Goal: Task Accomplishment & Management: Complete application form

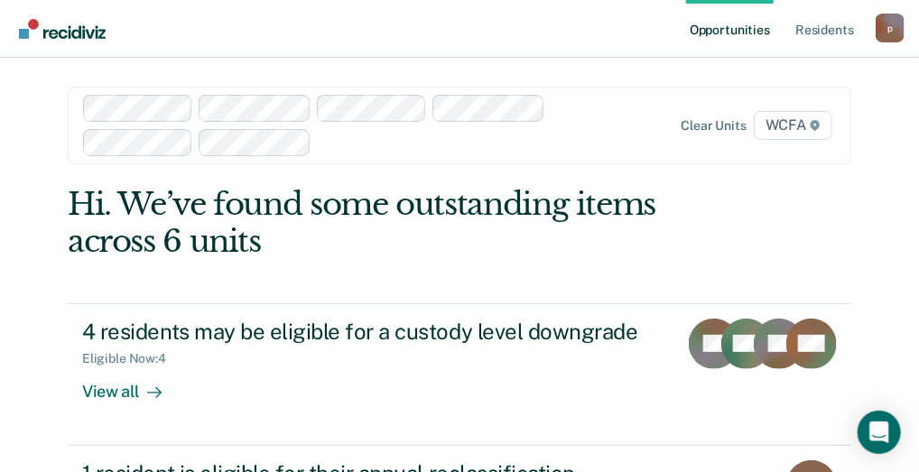
scroll to position [90, 0]
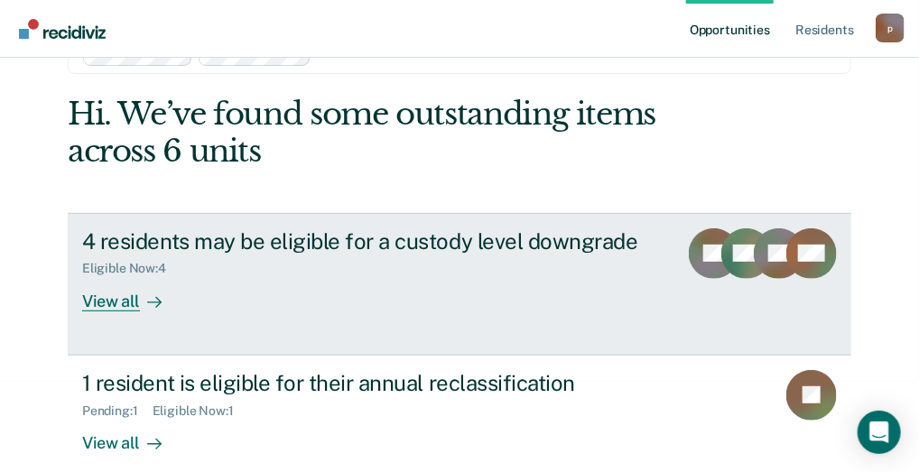
click at [88, 302] on div "View all" at bounding box center [132, 293] width 101 height 35
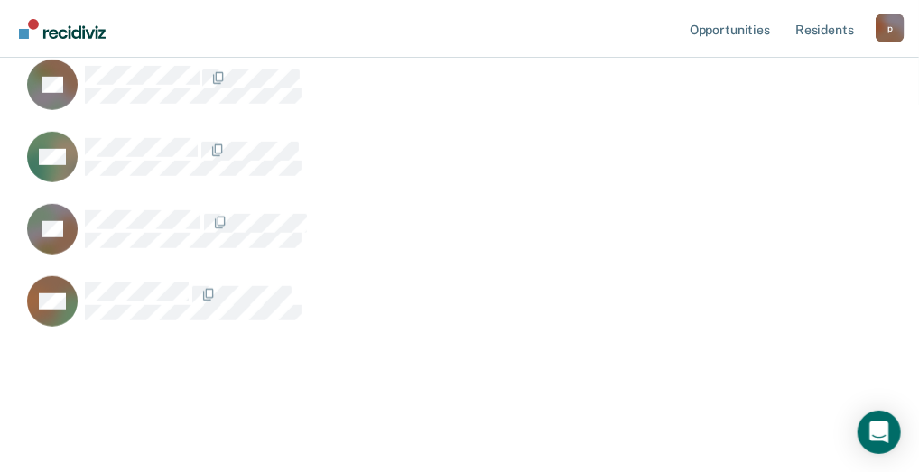
scroll to position [174, 0]
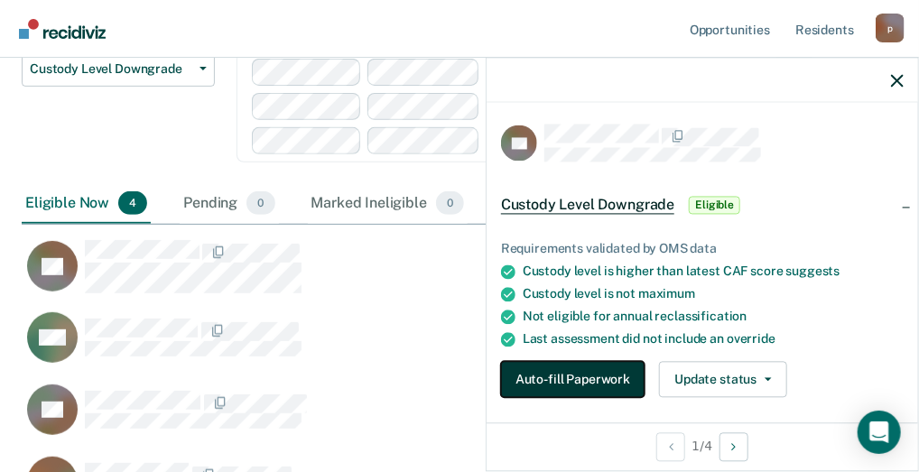
click at [546, 373] on button "Auto-fill Paperwork" at bounding box center [573, 380] width 144 height 36
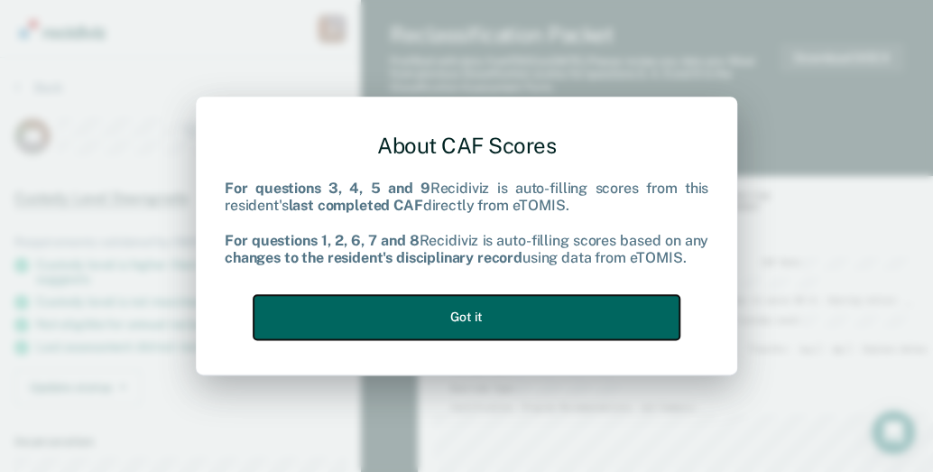
click at [437, 308] on button "Got it" at bounding box center [467, 317] width 426 height 44
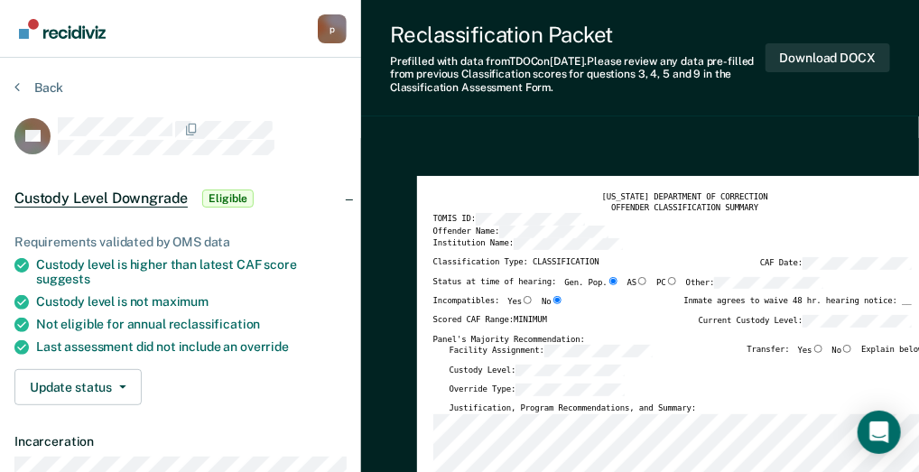
scroll to position [90, 0]
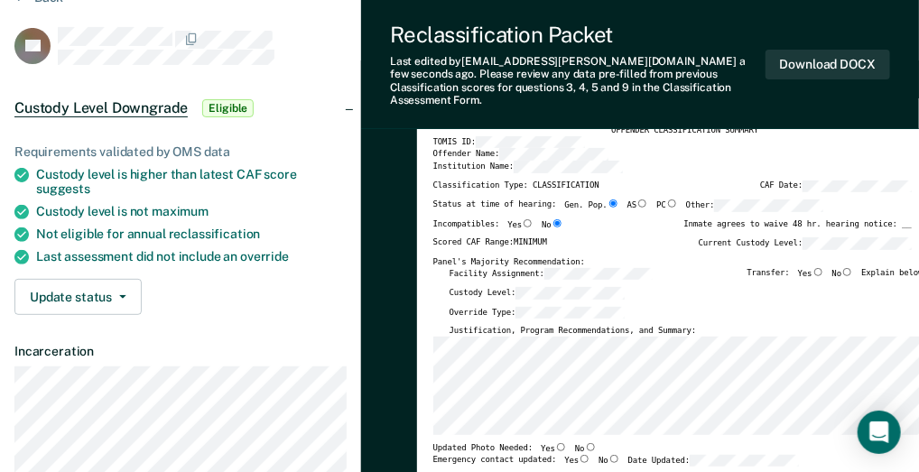
click at [853, 268] on input "No" at bounding box center [847, 272] width 12 height 8
type textarea "x"
radio input "true"
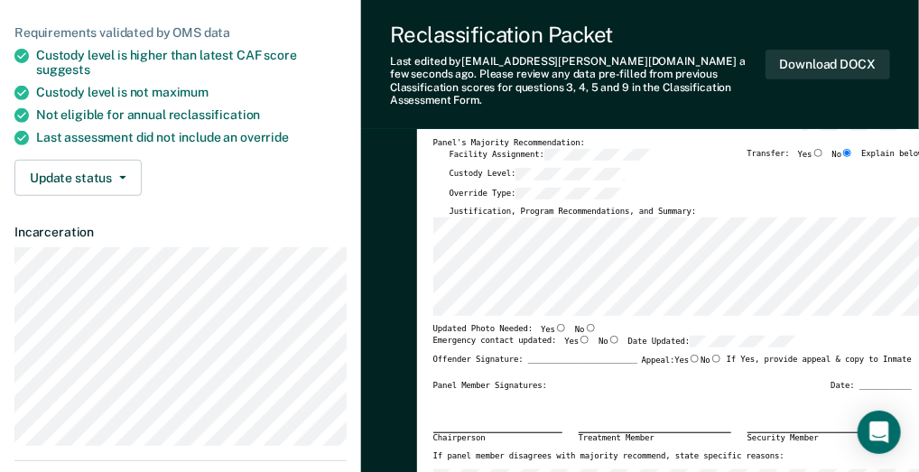
scroll to position [271, 0]
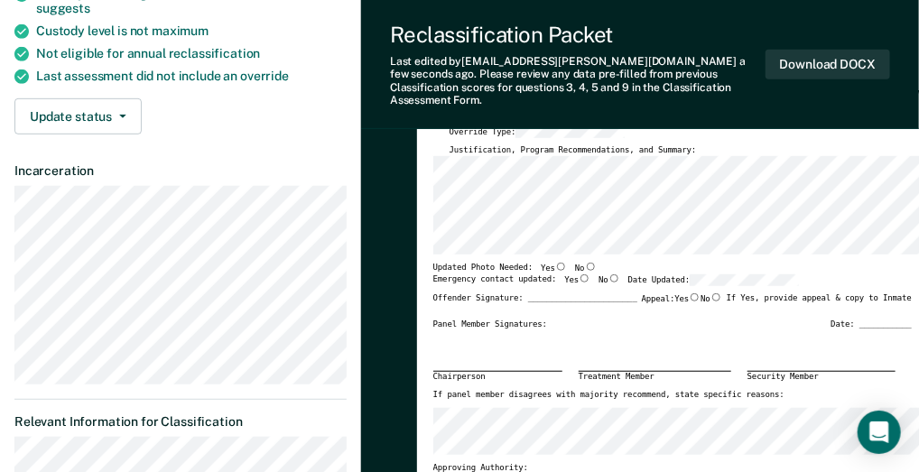
click at [585, 263] on input "No" at bounding box center [591, 267] width 12 height 8
type textarea "x"
radio input "true"
click at [579, 274] on input "Yes" at bounding box center [585, 278] width 12 height 8
type textarea "x"
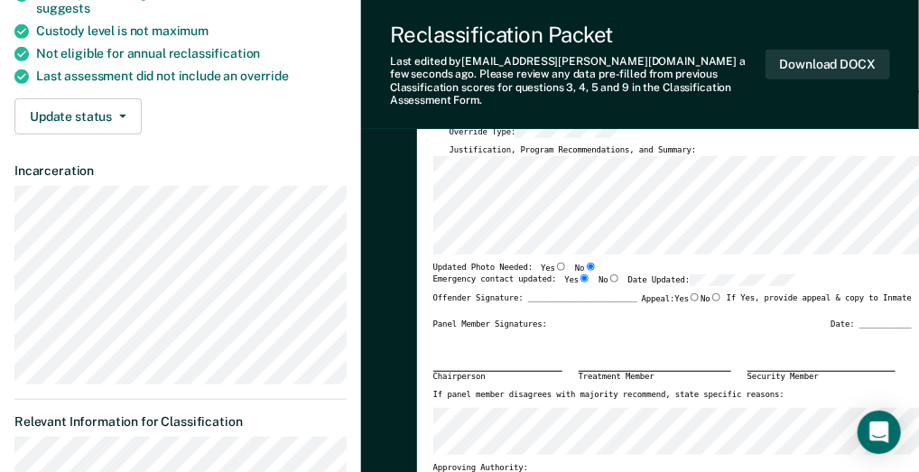
radio input "true"
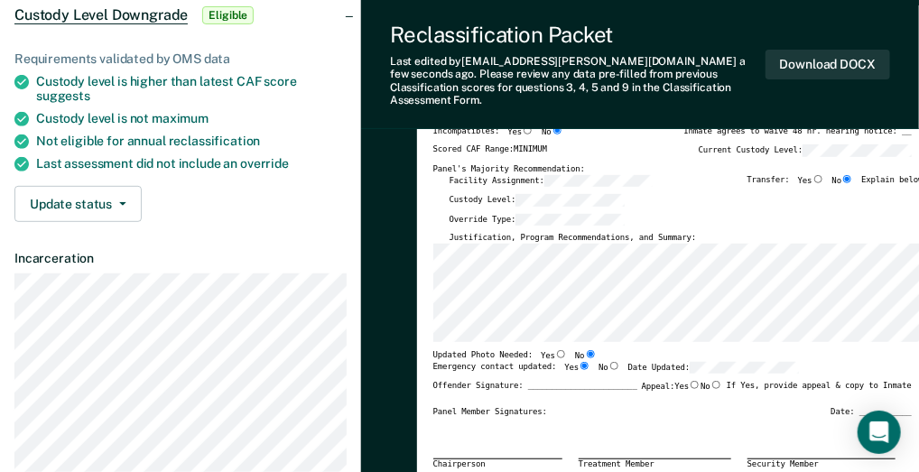
scroll to position [0, 0]
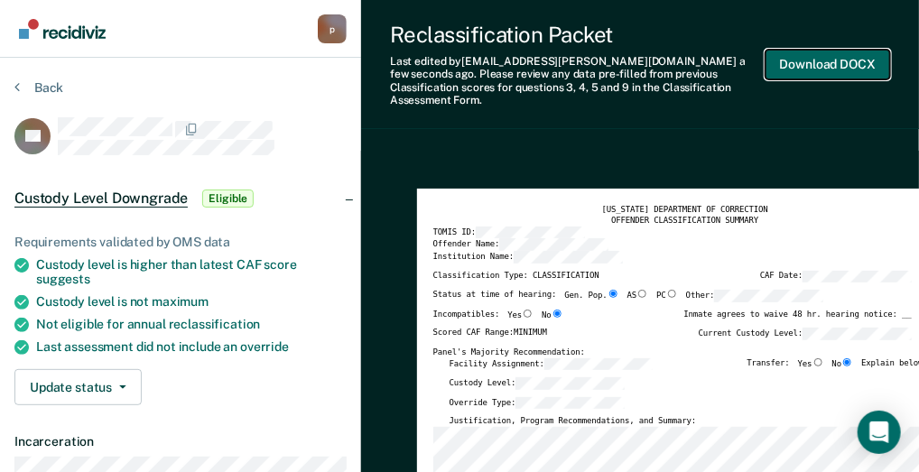
click at [794, 56] on button "Download DOCX" at bounding box center [828, 65] width 125 height 30
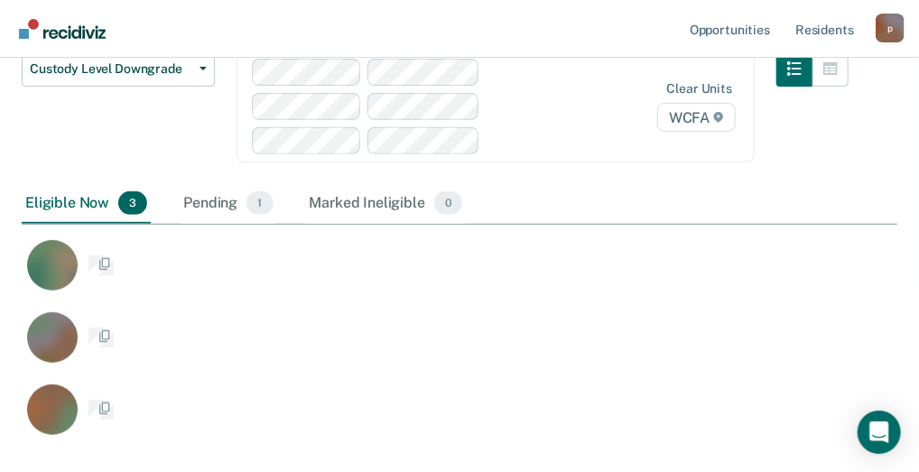
scroll to position [481, 862]
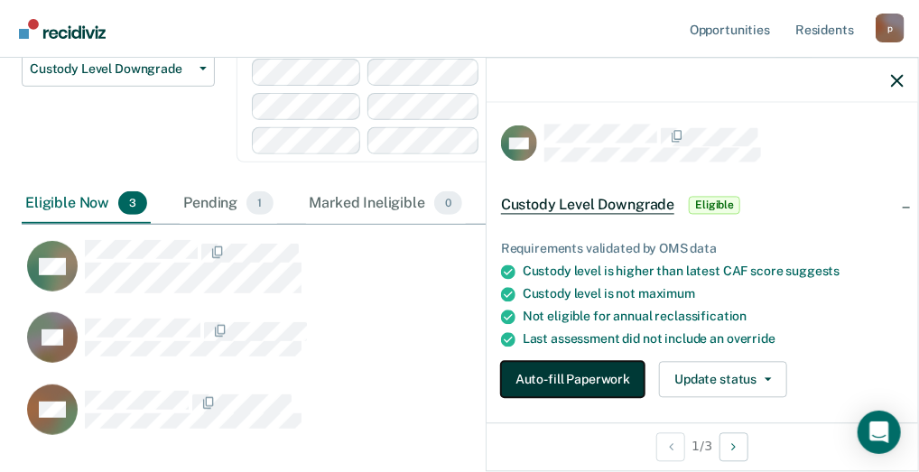
click at [557, 384] on button "Auto-fill Paperwork" at bounding box center [573, 380] width 144 height 36
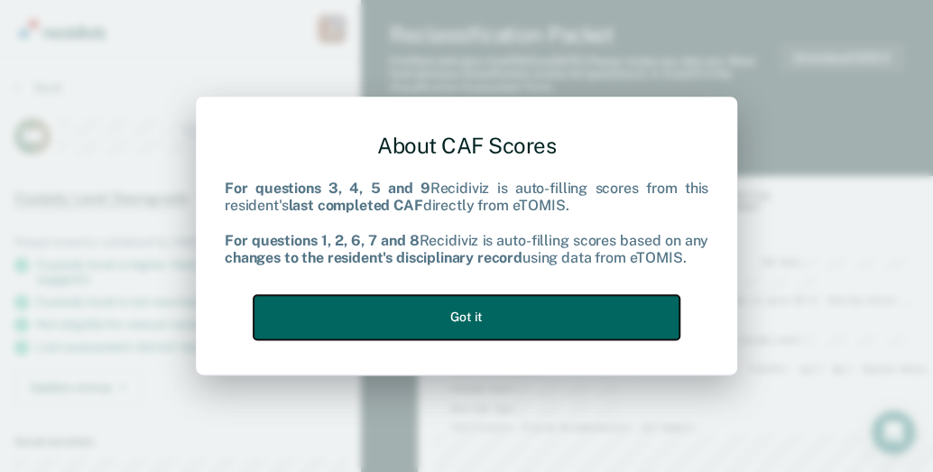
click at [488, 311] on button "Got it" at bounding box center [467, 317] width 426 height 44
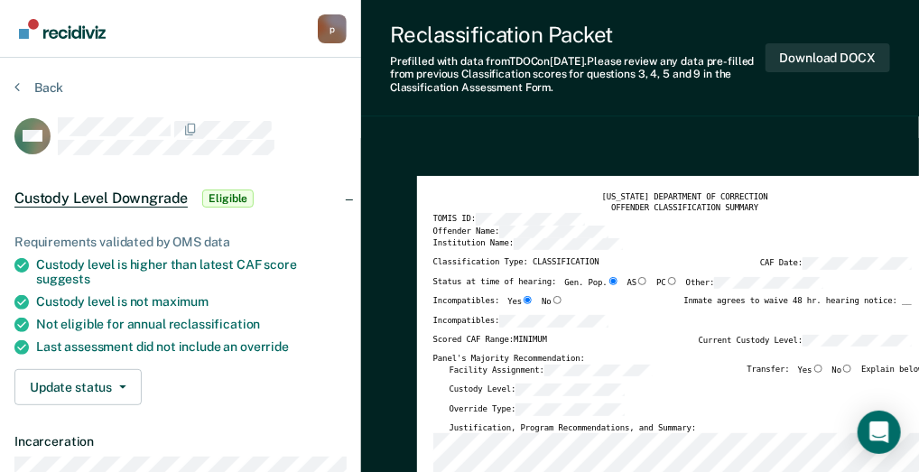
scroll to position [90, 0]
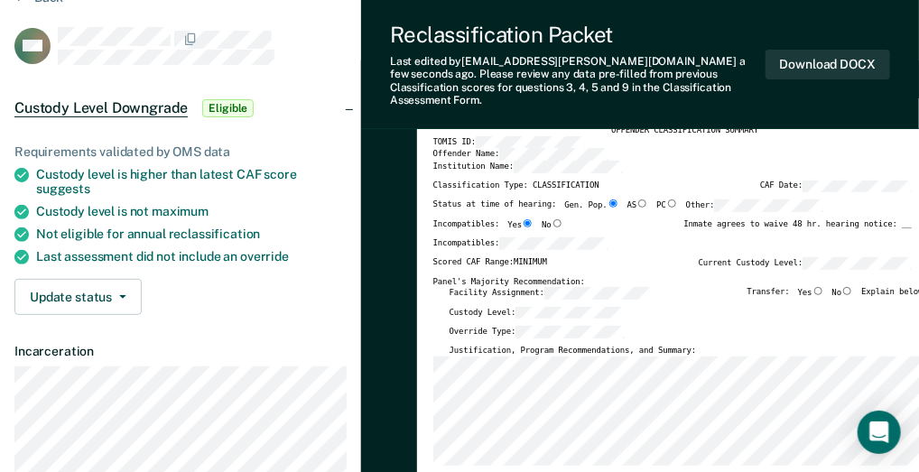
click at [853, 287] on input "No" at bounding box center [847, 291] width 12 height 8
type textarea "x"
radio input "true"
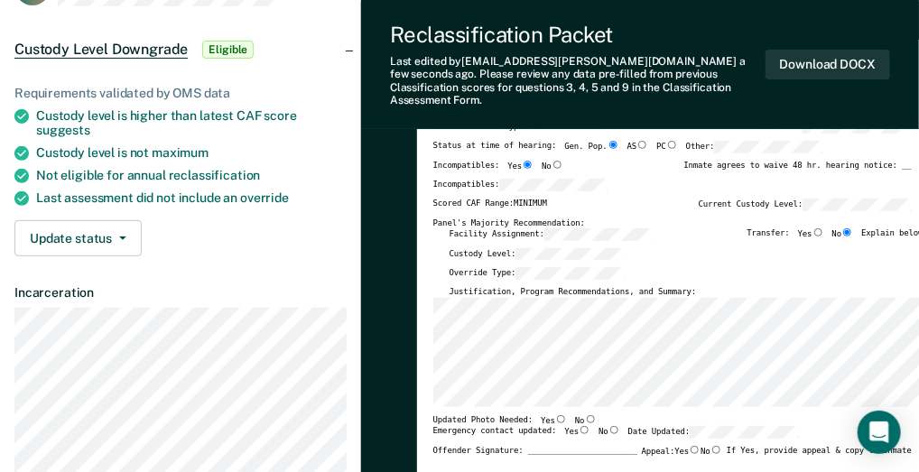
scroll to position [181, 0]
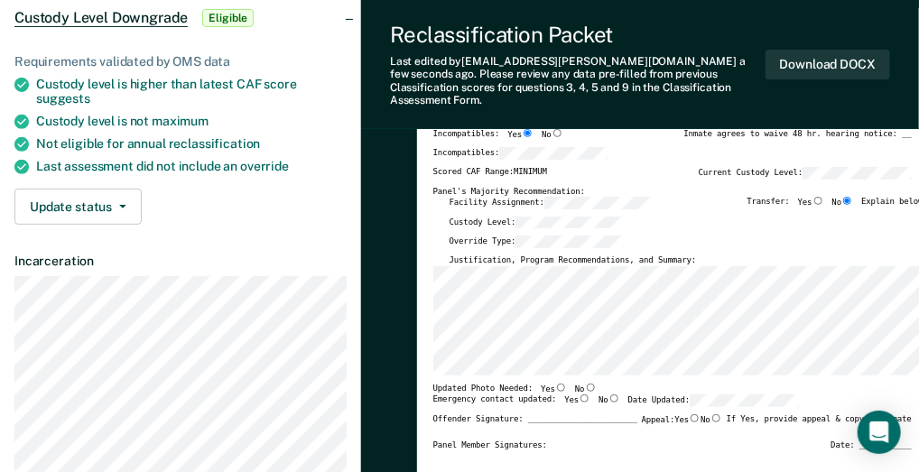
click at [555, 384] on input "Yes" at bounding box center [561, 388] width 12 height 8
type textarea "x"
radio input "true"
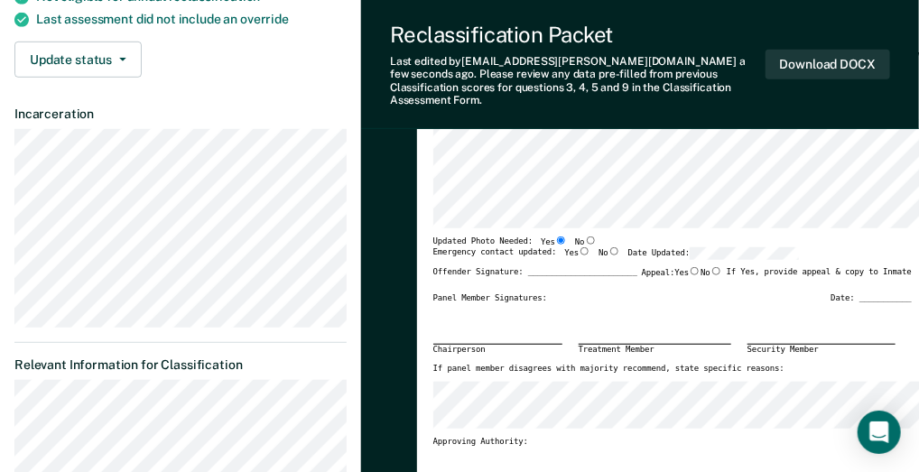
scroll to position [324, 0]
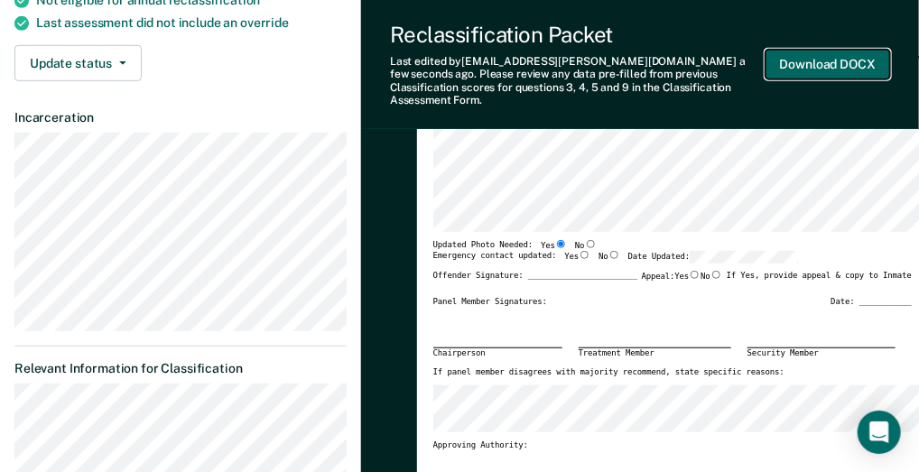
click at [813, 51] on button "Download DOCX" at bounding box center [828, 65] width 125 height 30
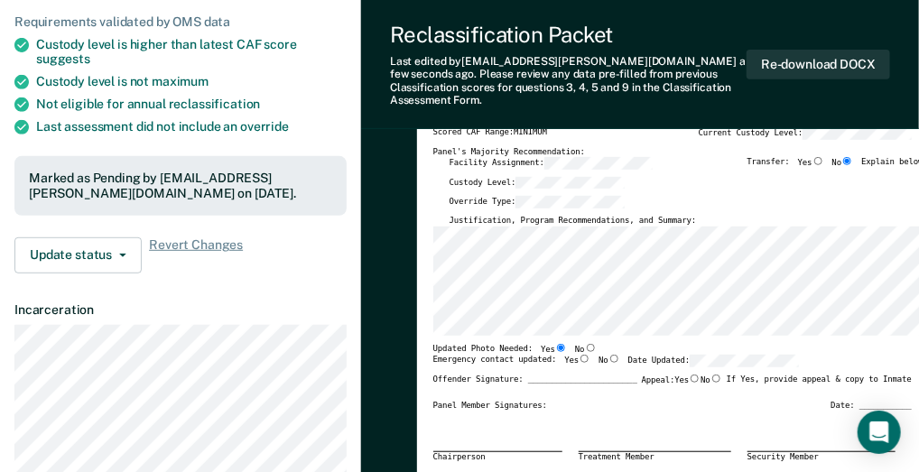
scroll to position [53, 0]
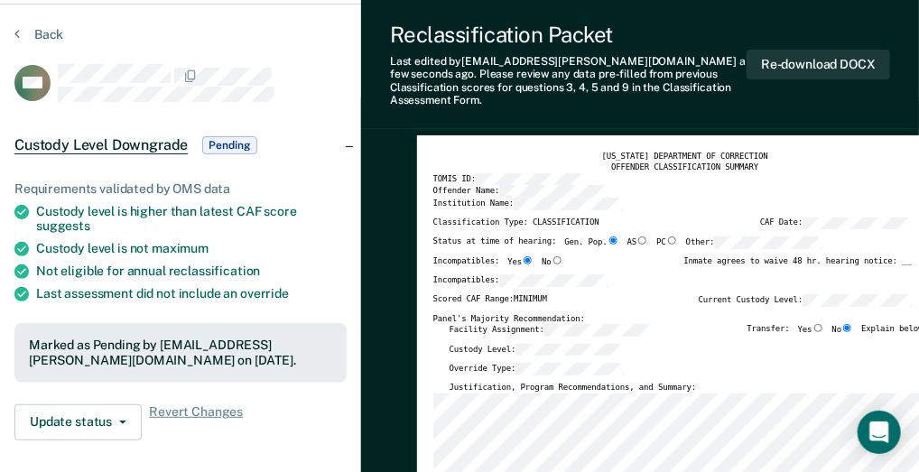
type textarea "x"
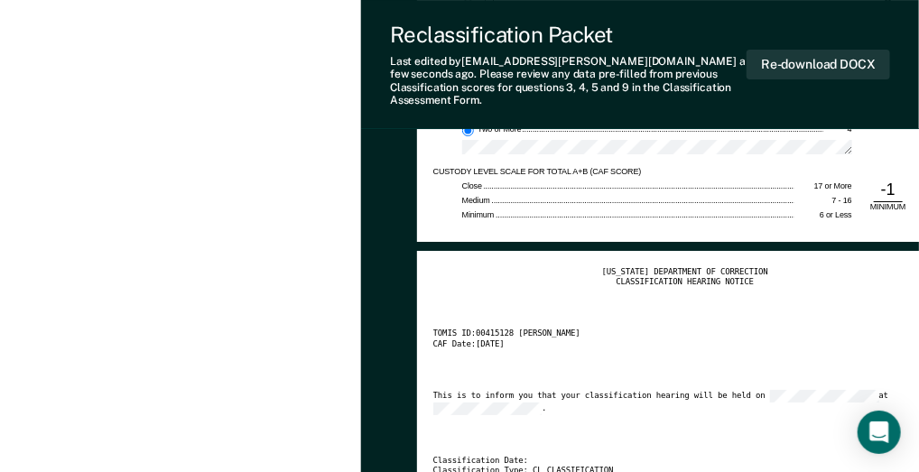
scroll to position [1769, 0]
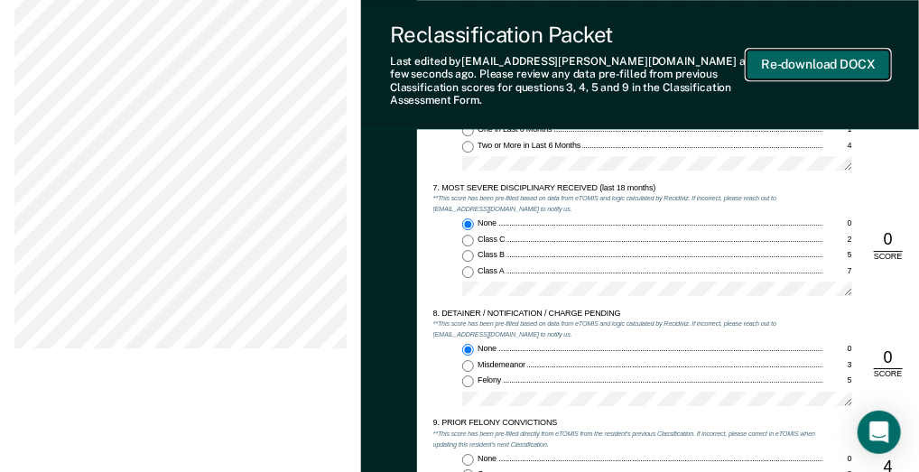
click at [815, 62] on button "Re-download DOCX" at bounding box center [819, 65] width 144 height 30
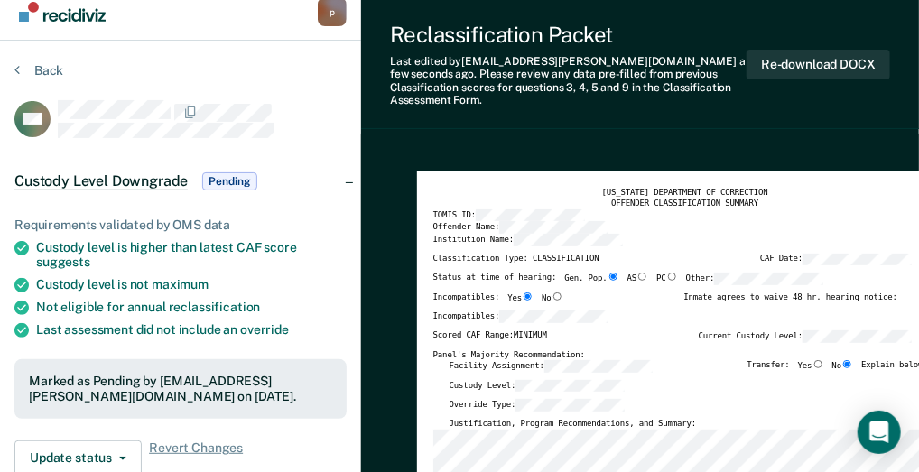
scroll to position [0, 0]
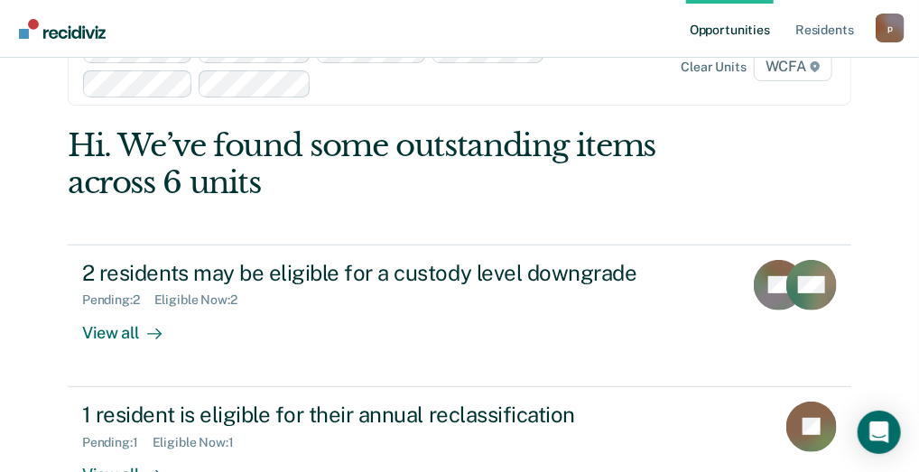
scroll to position [90, 0]
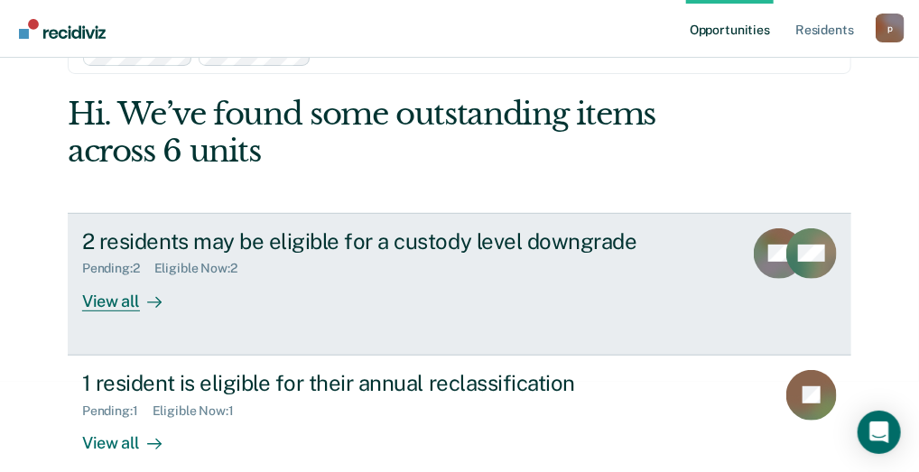
click at [215, 261] on div "Eligible Now : 2" at bounding box center [203, 268] width 98 height 15
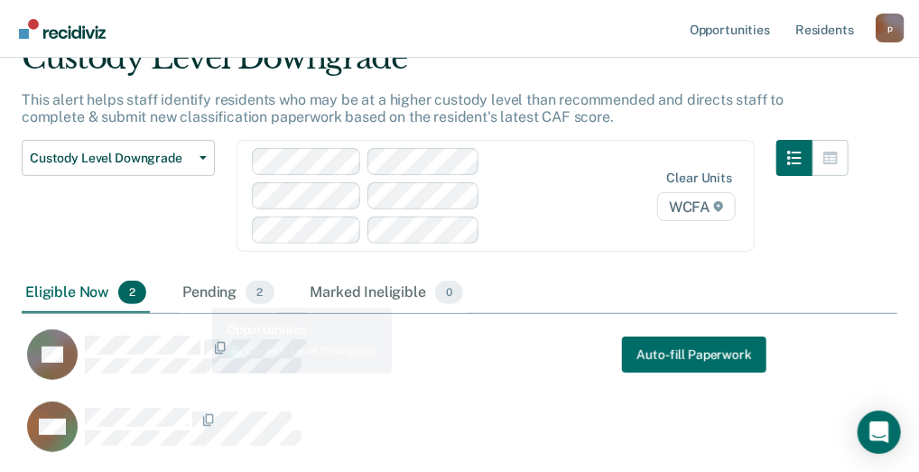
scroll to position [181, 0]
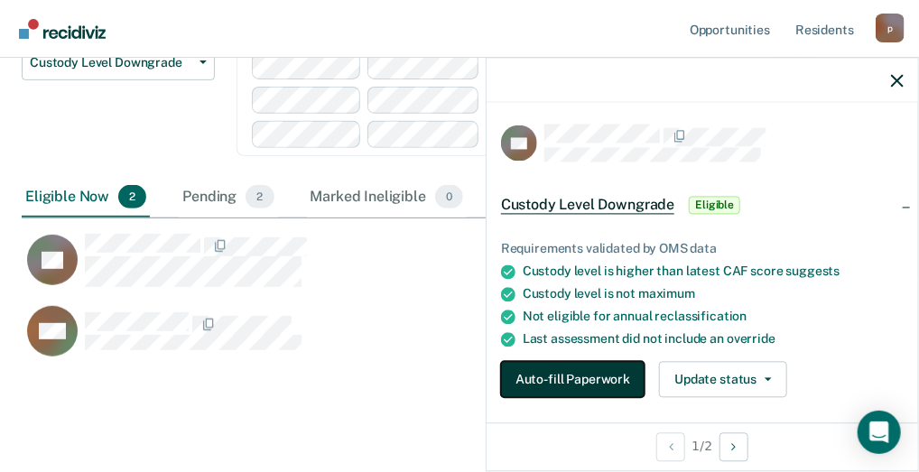
click at [586, 369] on button "Auto-fill Paperwork" at bounding box center [573, 380] width 144 height 36
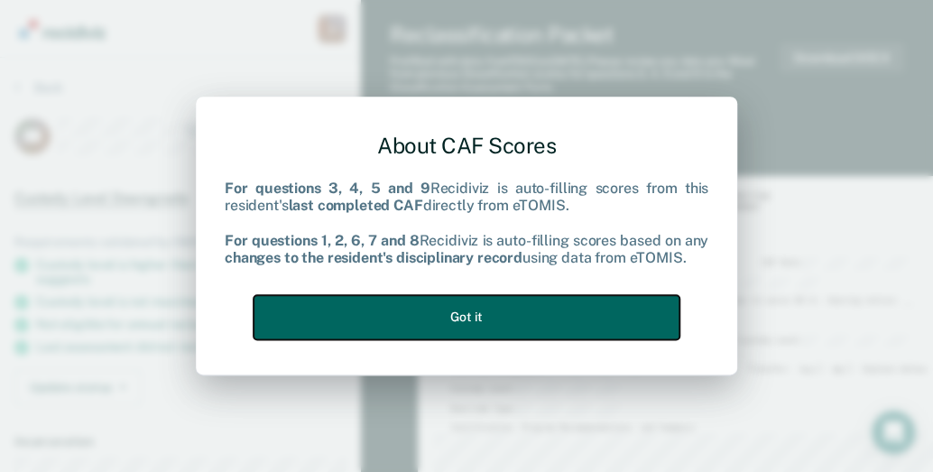
click at [380, 315] on button "Got it" at bounding box center [467, 317] width 426 height 44
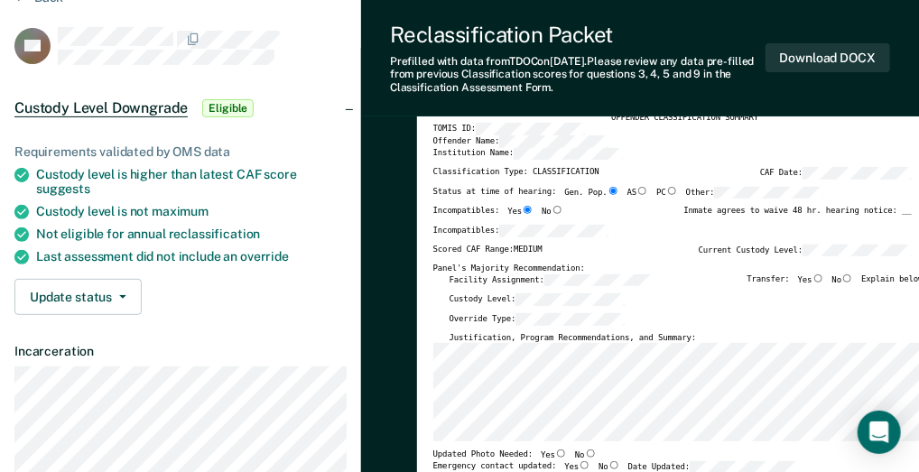
click at [853, 277] on input "No" at bounding box center [847, 278] width 12 height 8
type textarea "x"
radio input "true"
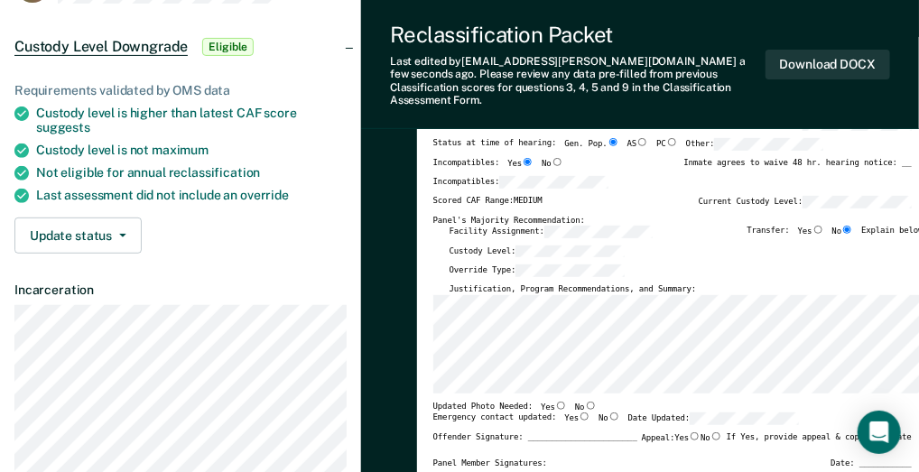
scroll to position [271, 0]
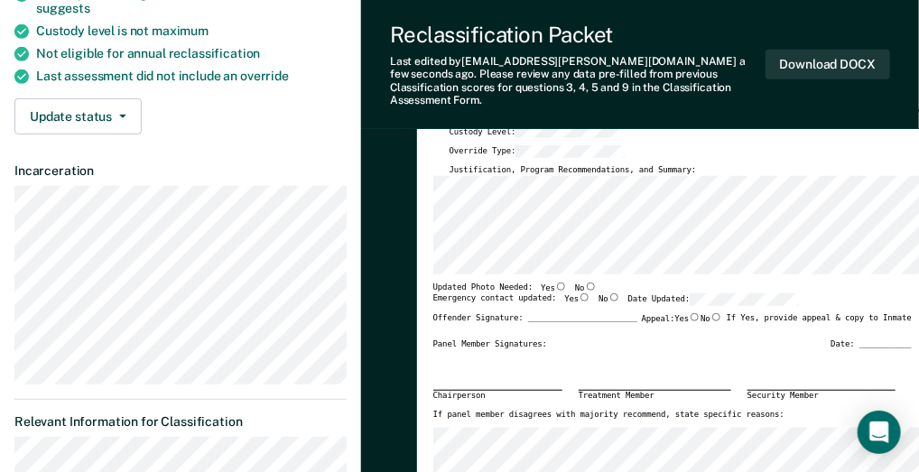
click at [555, 283] on input "Yes" at bounding box center [561, 287] width 12 height 8
type textarea "x"
radio input "true"
click at [579, 293] on input "Yes" at bounding box center [585, 297] width 12 height 8
type textarea "x"
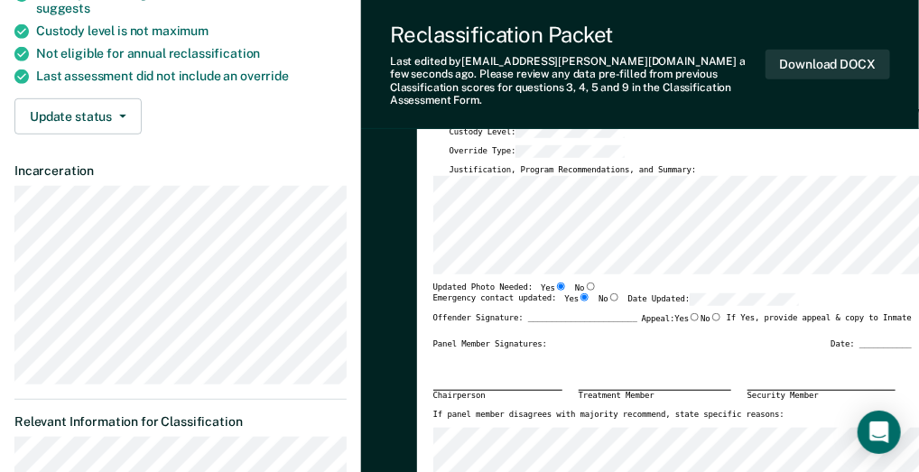
radio input "true"
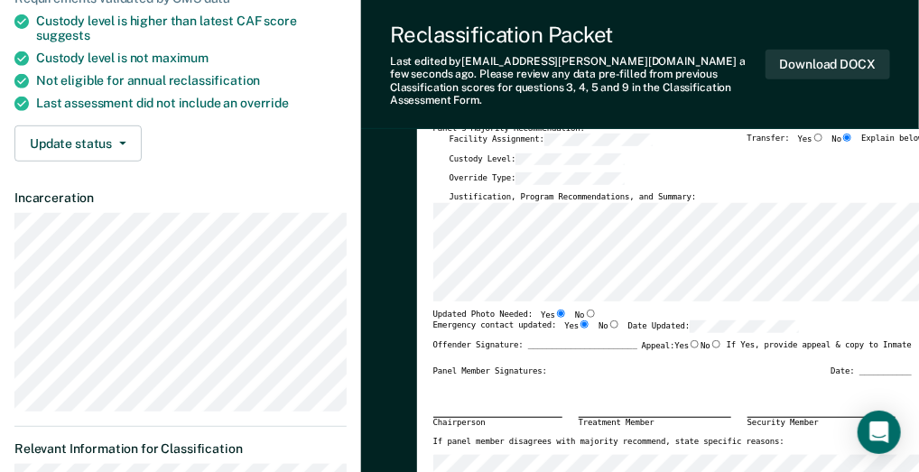
scroll to position [0, 0]
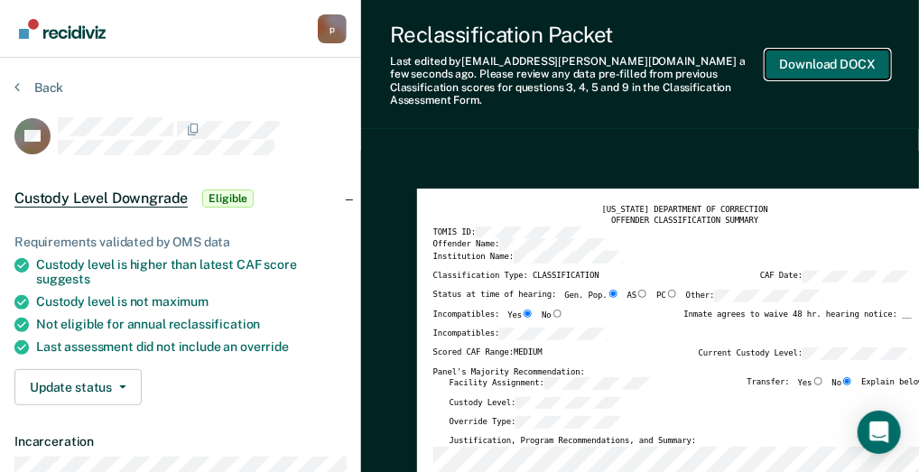
click at [803, 54] on button "Download DOCX" at bounding box center [828, 65] width 125 height 30
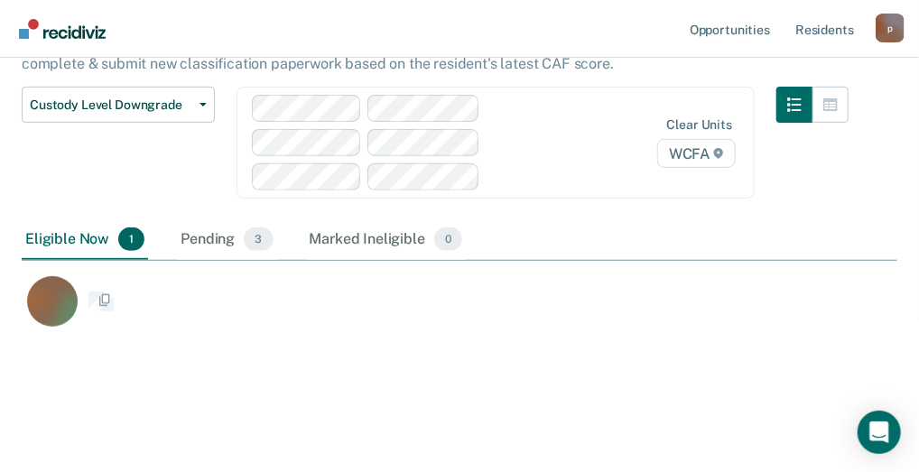
scroll to position [337, 862]
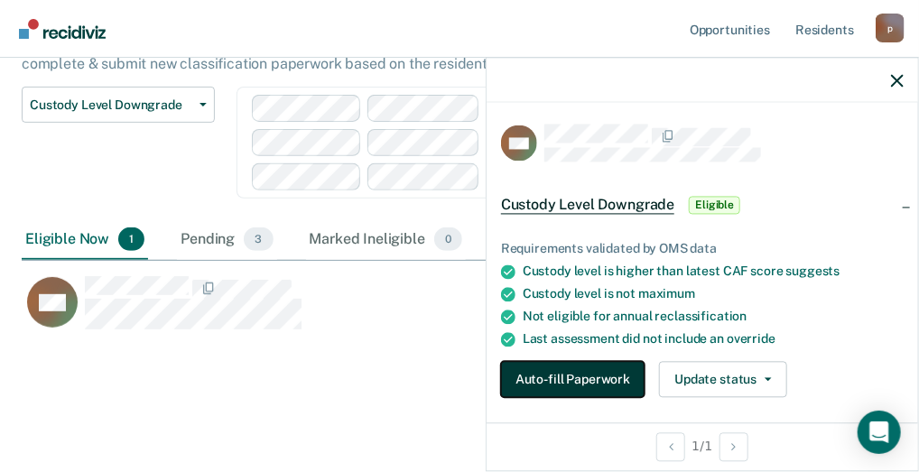
click at [608, 379] on button "Auto-fill Paperwork" at bounding box center [573, 380] width 144 height 36
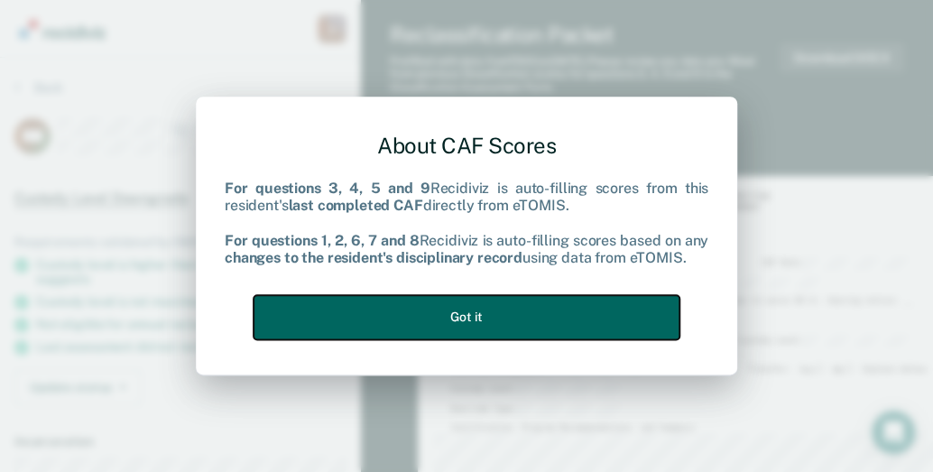
click at [469, 326] on button "Got it" at bounding box center [467, 317] width 426 height 44
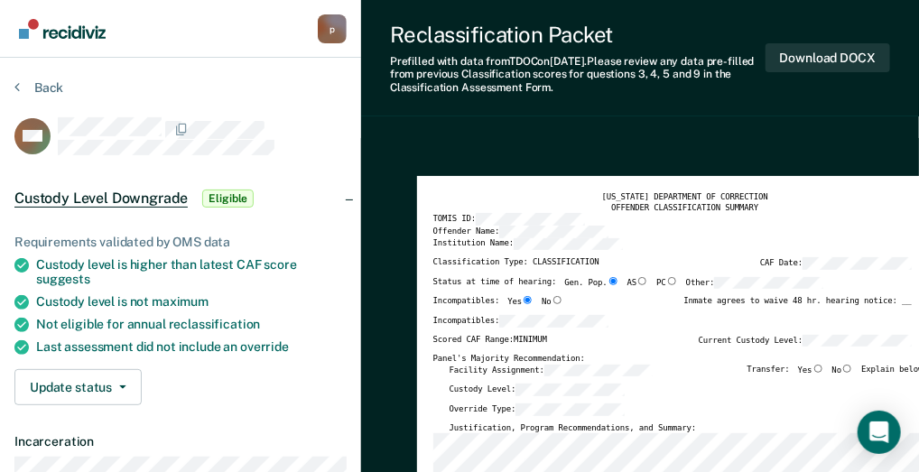
click at [853, 368] on input "No" at bounding box center [847, 369] width 12 height 8
type textarea "x"
radio input "true"
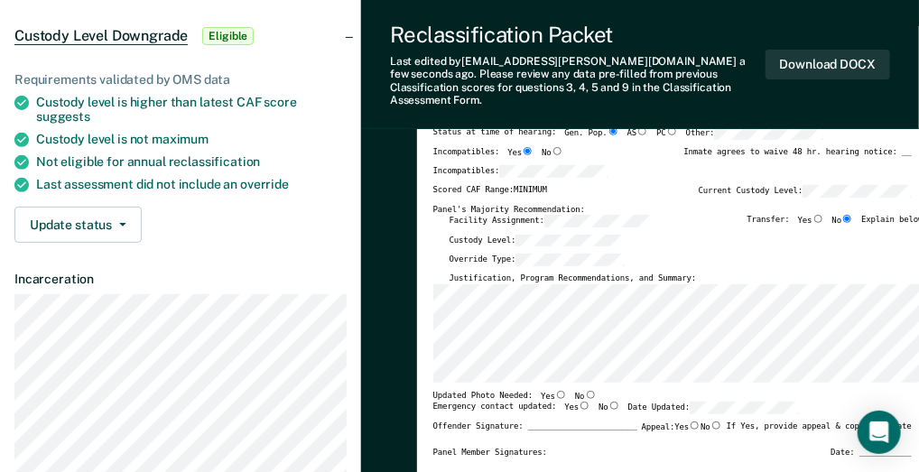
scroll to position [271, 0]
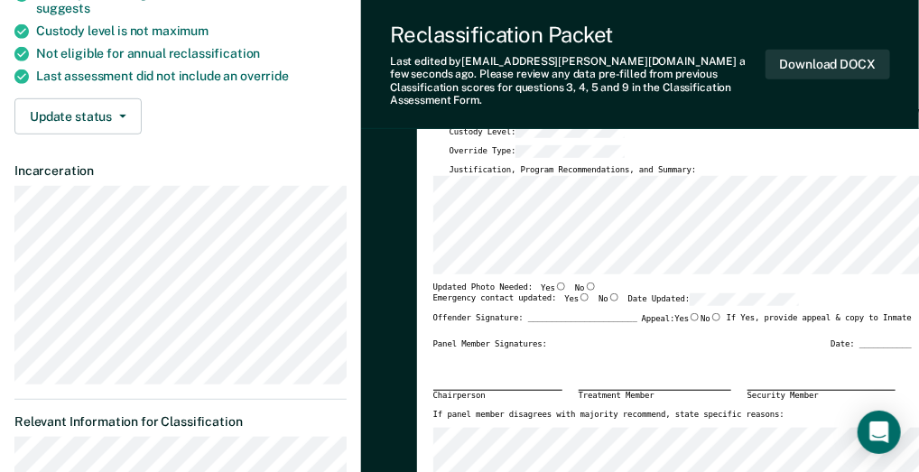
click at [555, 283] on input "Yes" at bounding box center [561, 287] width 12 height 8
type textarea "x"
radio input "true"
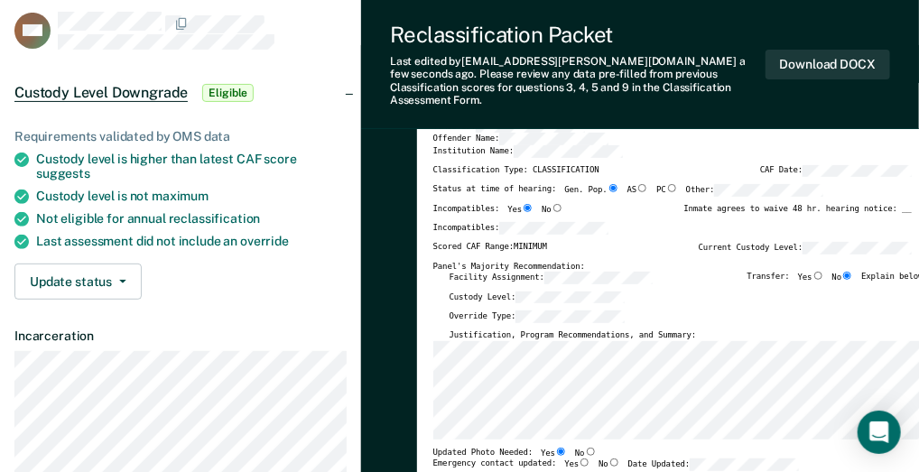
scroll to position [0, 0]
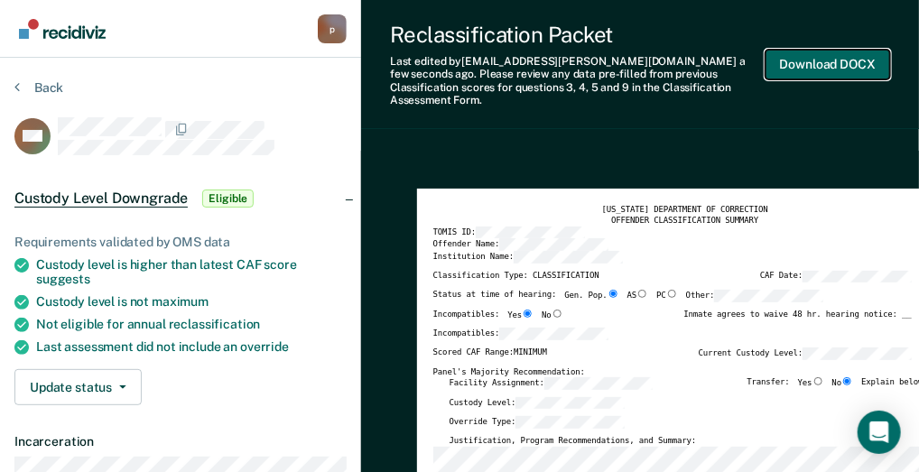
click at [799, 55] on button "Download DOCX" at bounding box center [828, 65] width 125 height 30
type textarea "x"
